Goal: Task Accomplishment & Management: Use online tool/utility

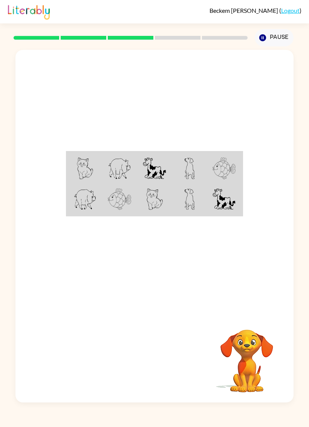
click at [252, 374] on video "Your browser must support playing .mp4 files to use Literably. Please try using…" at bounding box center [246, 355] width 75 height 75
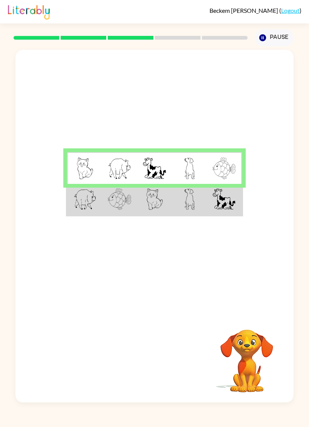
click at [158, 203] on img at bounding box center [154, 199] width 16 height 22
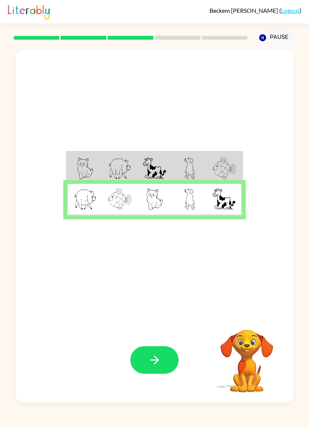
click at [158, 353] on button "button" at bounding box center [155, 360] width 48 height 28
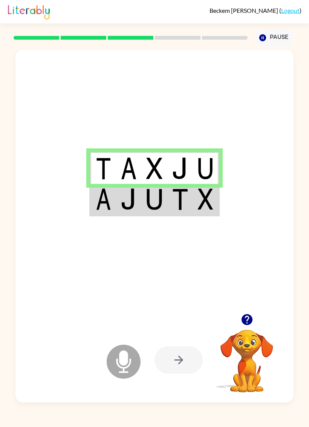
click at [156, 193] on img at bounding box center [154, 199] width 17 height 22
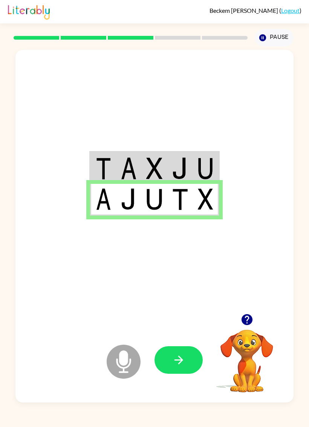
click at [179, 349] on button "button" at bounding box center [179, 360] width 48 height 28
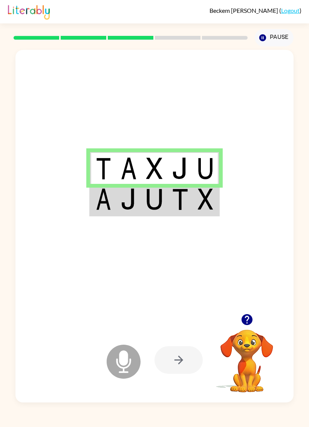
click at [110, 211] on td at bounding box center [103, 200] width 26 height 32
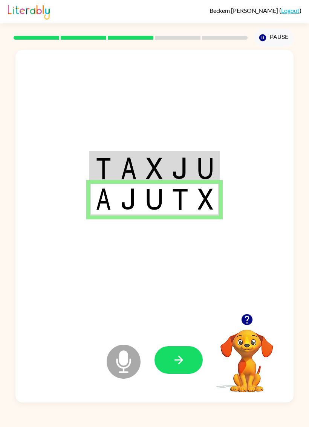
click at [165, 356] on button "button" at bounding box center [179, 360] width 48 height 28
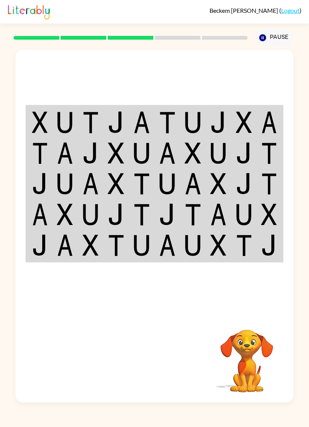
click at [44, 122] on img at bounding box center [40, 122] width 16 height 22
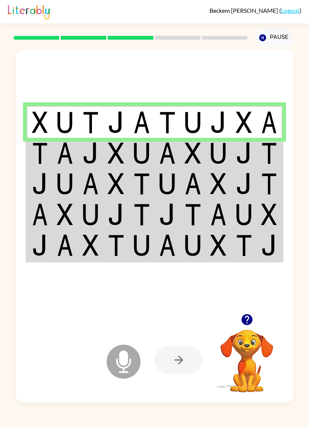
click at [44, 129] on img at bounding box center [40, 122] width 16 height 22
click at [39, 155] on img at bounding box center [40, 153] width 16 height 22
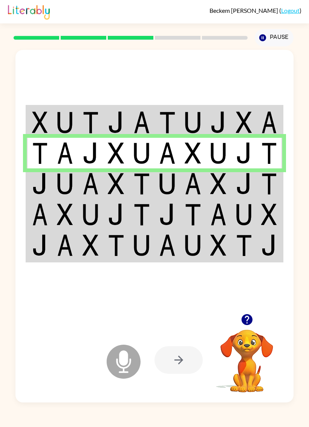
click at [45, 185] on img at bounding box center [40, 184] width 16 height 22
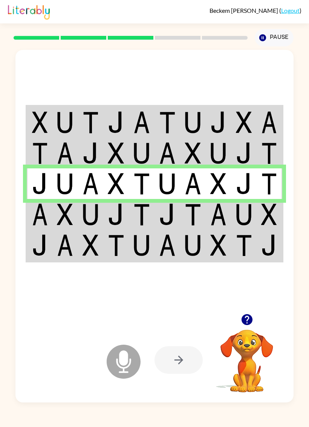
click at [35, 219] on img at bounding box center [40, 214] width 16 height 22
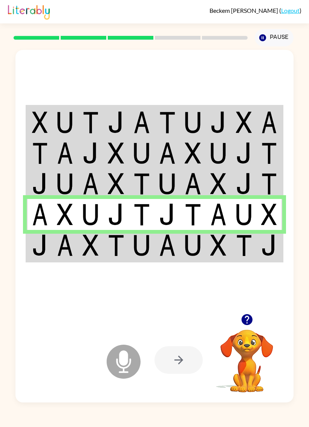
click at [42, 250] on img at bounding box center [40, 245] width 16 height 22
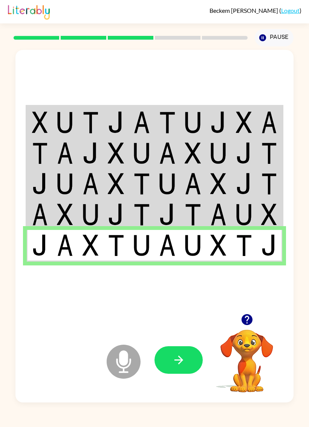
click at [172, 357] on icon "button" at bounding box center [178, 359] width 13 height 13
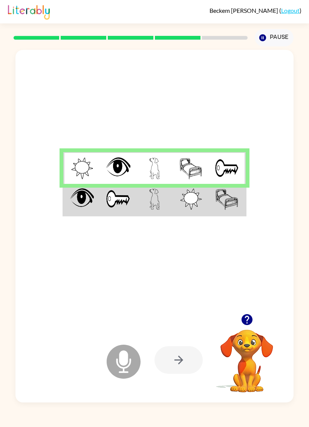
click at [98, 195] on td at bounding box center [81, 200] width 37 height 32
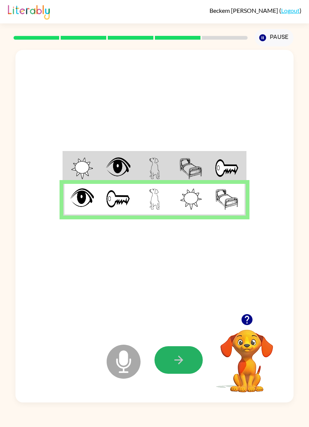
click at [185, 364] on icon "button" at bounding box center [178, 359] width 13 height 13
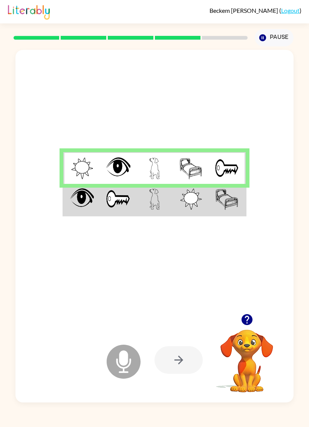
click at [71, 206] on img at bounding box center [82, 199] width 24 height 22
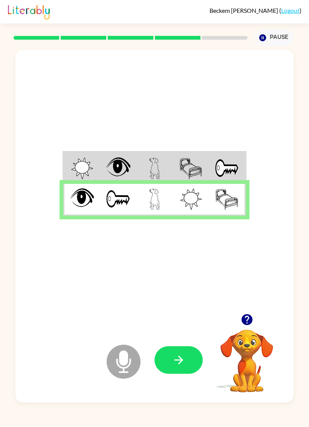
click at [171, 362] on button "button" at bounding box center [179, 360] width 48 height 28
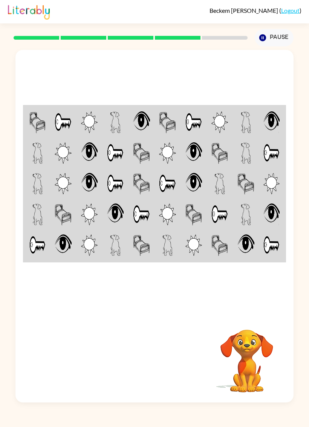
click at [105, 114] on td at bounding box center [115, 122] width 26 height 32
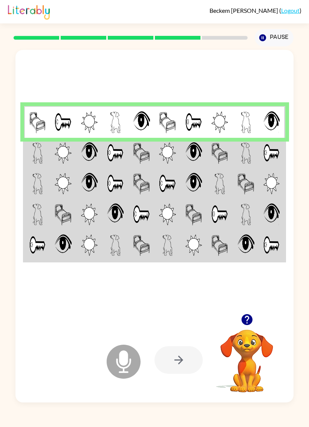
click at [39, 166] on td at bounding box center [37, 153] width 26 height 31
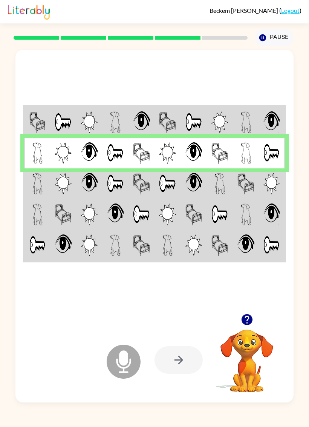
click at [31, 187] on td at bounding box center [37, 183] width 26 height 31
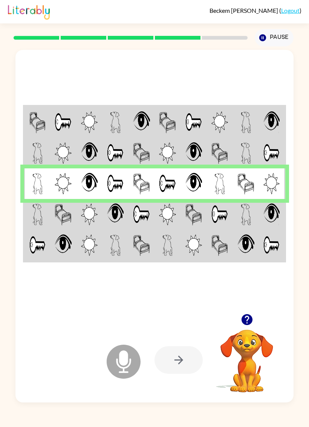
click at [38, 218] on img at bounding box center [37, 214] width 11 height 22
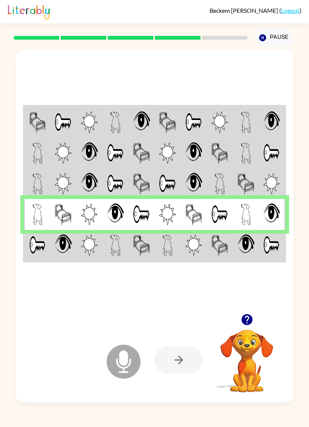
click at [39, 254] on img at bounding box center [37, 245] width 16 height 22
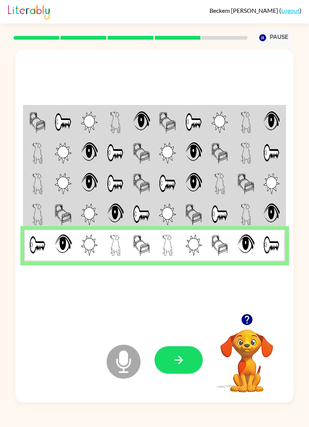
click at [178, 361] on icon "button" at bounding box center [178, 359] width 13 height 13
